Goal: Complete application form: Complete application form

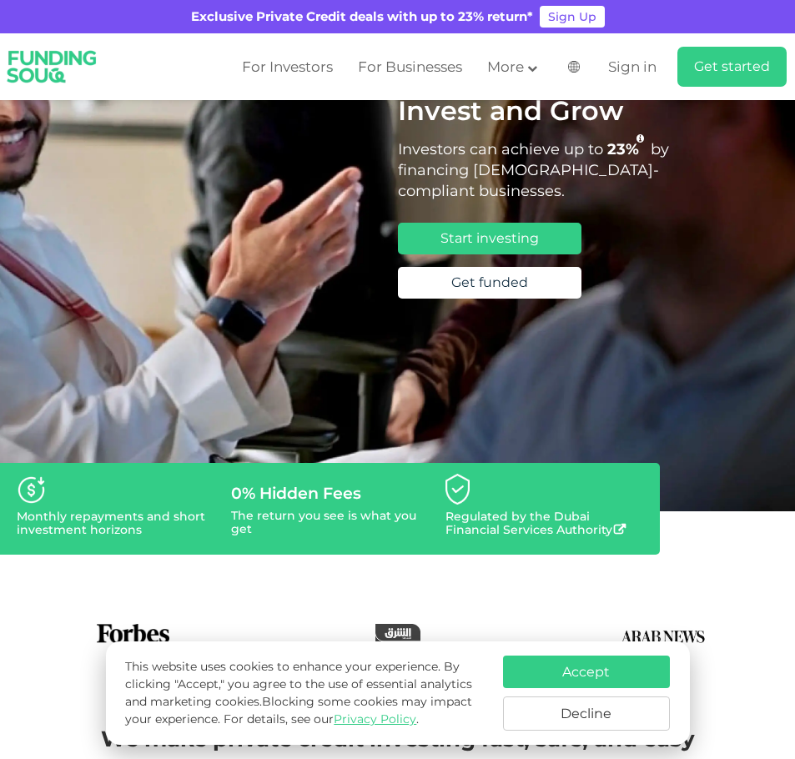
scroll to position [167, 0]
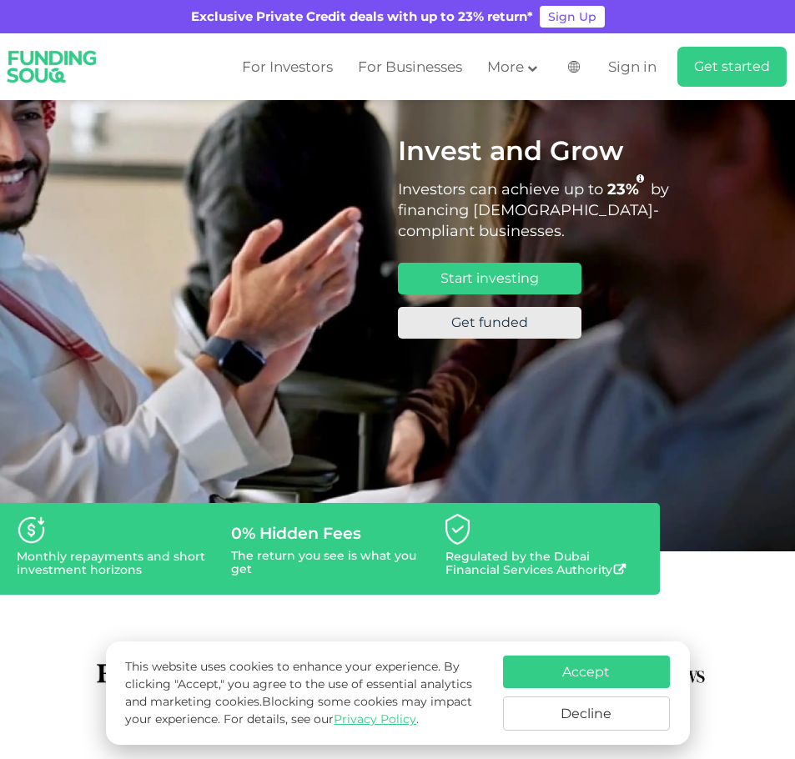
click at [428, 313] on link "Get funded" at bounding box center [489, 323] width 183 height 32
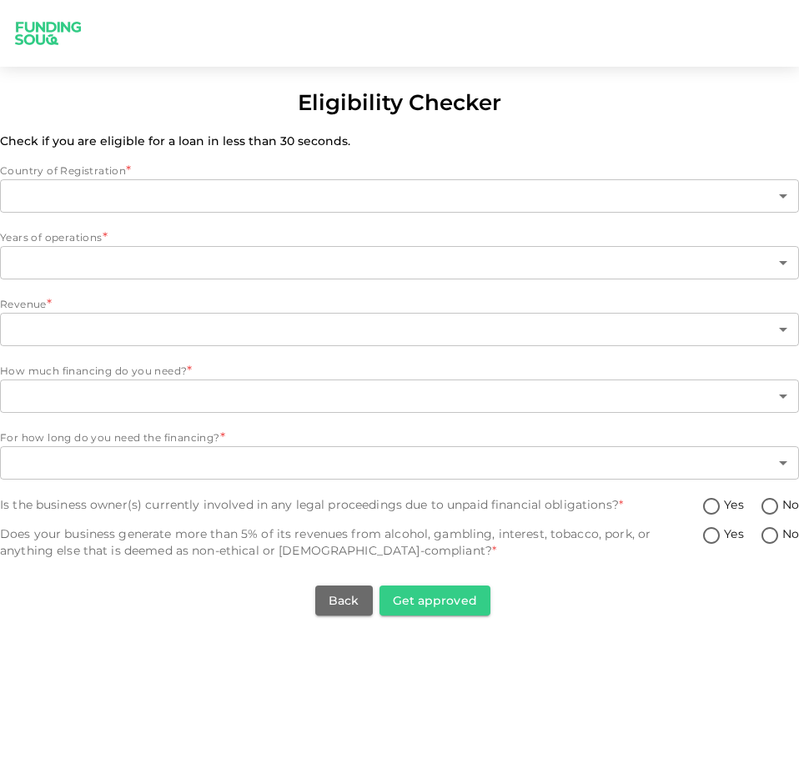
type input "1"
click at [365, 51] on div at bounding box center [399, 34] width 799 height 44
